Goal: Information Seeking & Learning: Learn about a topic

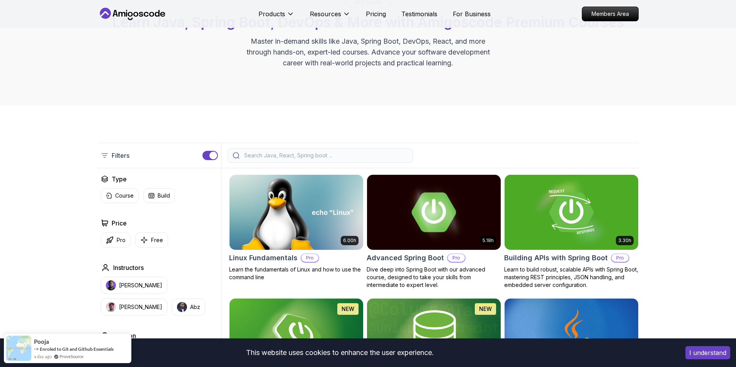
scroll to position [70, 0]
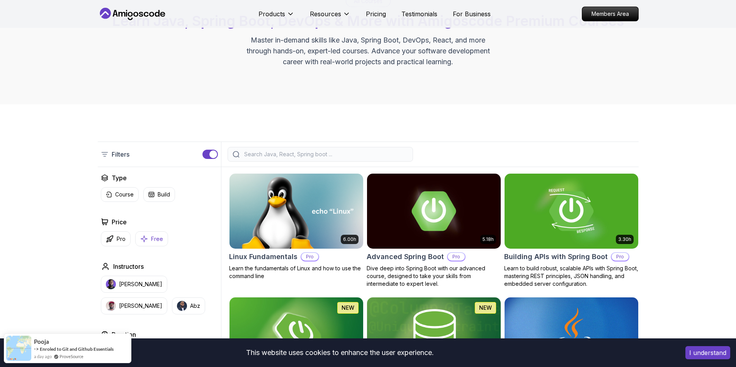
click at [159, 241] on p "Free" at bounding box center [157, 239] width 12 height 8
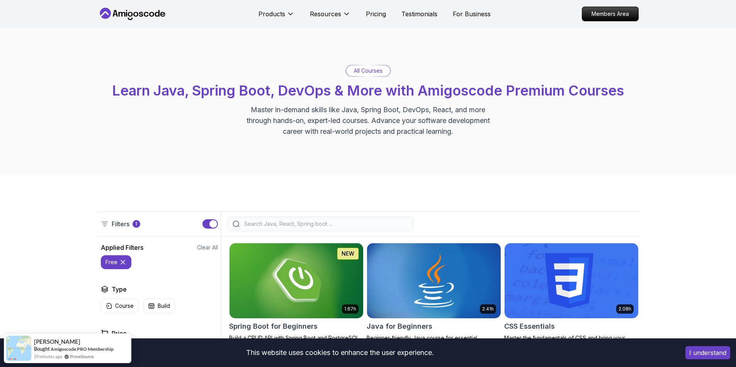
click at [126, 260] on button "free" at bounding box center [116, 262] width 31 height 14
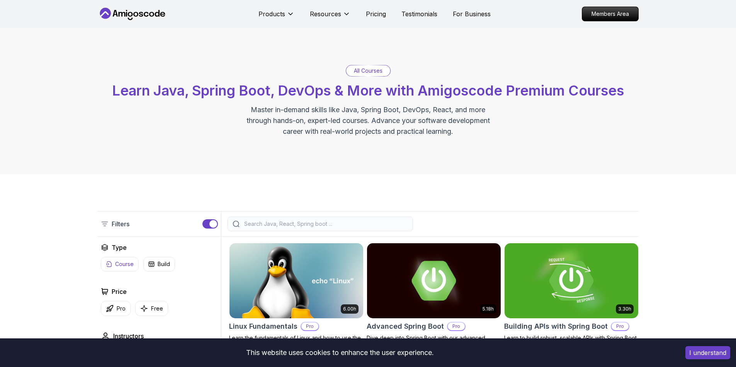
click at [126, 265] on p "Course" at bounding box center [124, 264] width 19 height 8
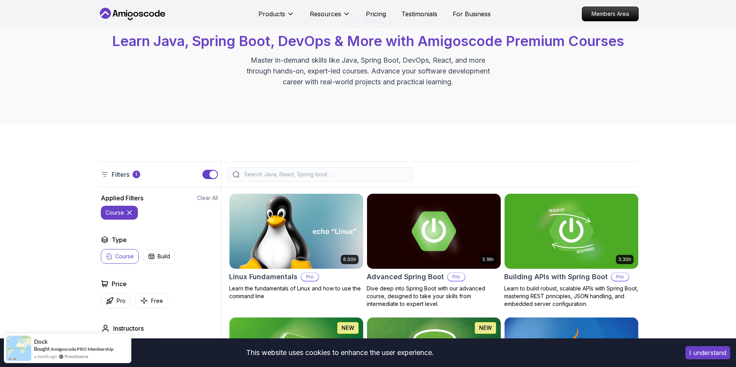
scroll to position [139, 0]
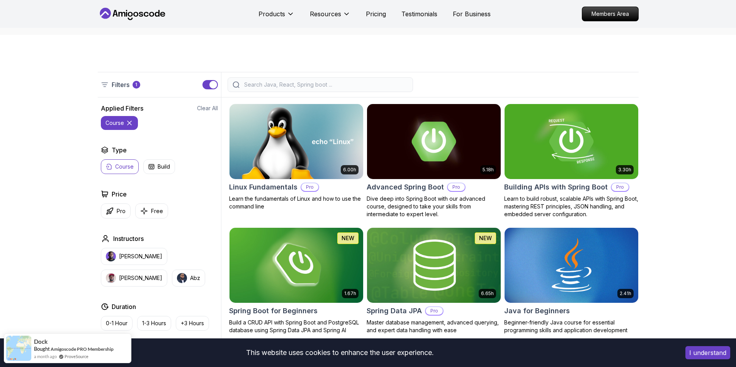
click at [295, 81] on input "search" at bounding box center [325, 85] width 165 height 8
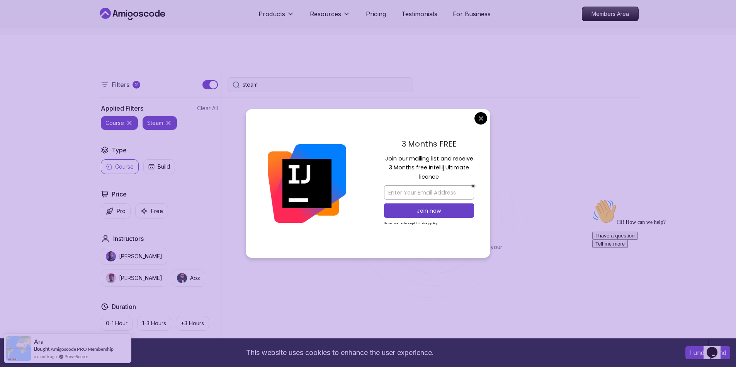
type input "steam"
click at [482, 118] on body "This website uses cookies to enhance the user experience. I understand Products…" at bounding box center [368, 356] width 736 height 990
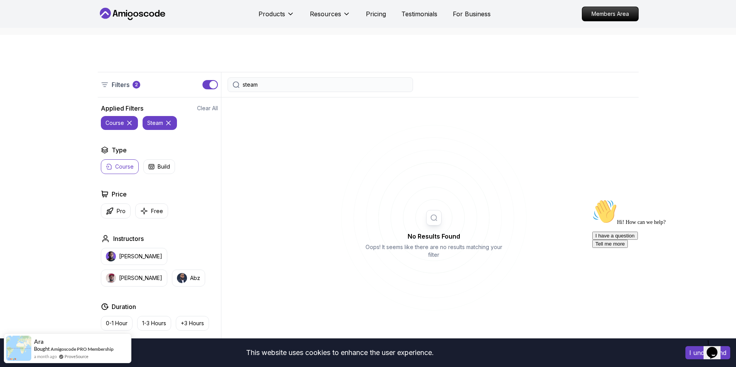
click at [271, 74] on div "Filters 2 steam" at bounding box center [368, 84] width 541 height 25
click at [274, 80] on div "steam" at bounding box center [319, 84] width 185 height 15
click at [273, 84] on input "steam" at bounding box center [325, 85] width 165 height 8
